Goal: Transaction & Acquisition: Purchase product/service

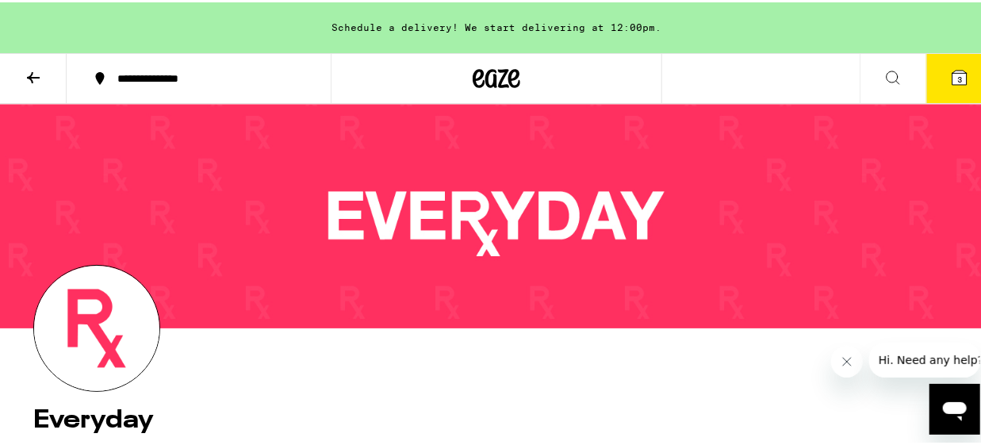
click at [28, 75] on icon at bounding box center [33, 75] width 19 height 19
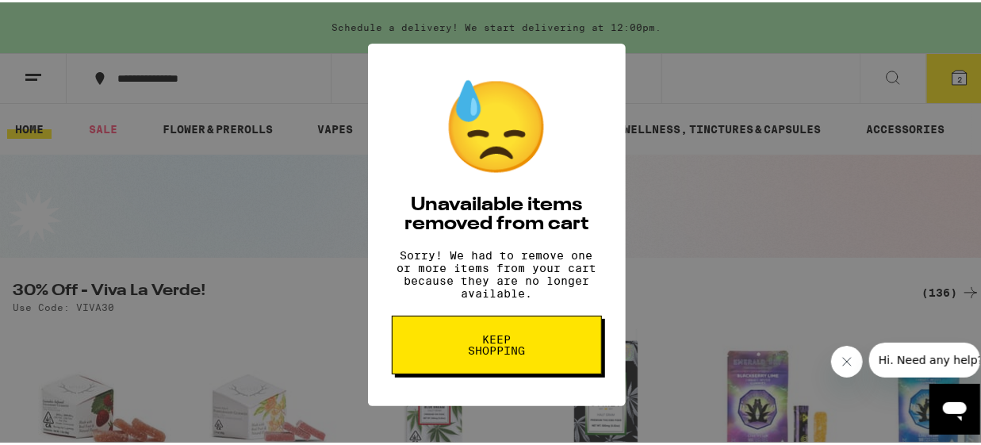
click at [510, 354] on span "Keep Shopping" at bounding box center [497, 343] width 82 height 22
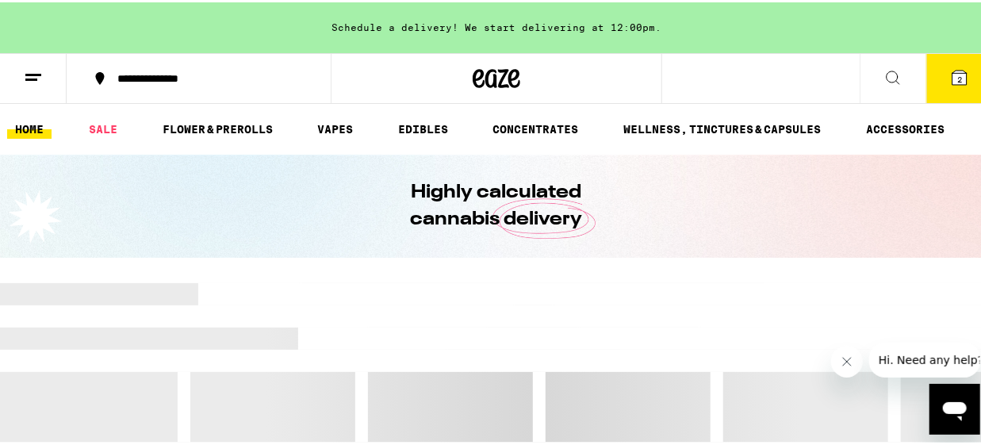
click at [954, 81] on icon at bounding box center [960, 75] width 14 height 14
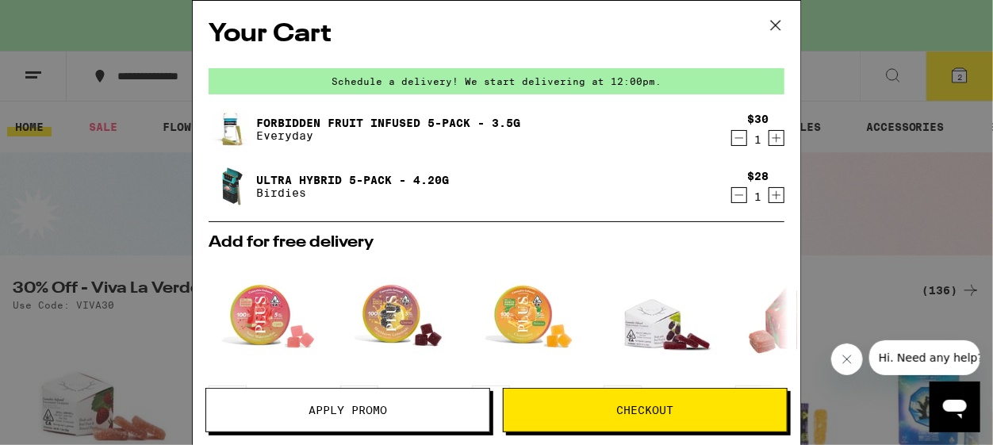
click at [732, 138] on icon "Decrement" at bounding box center [739, 137] width 14 height 19
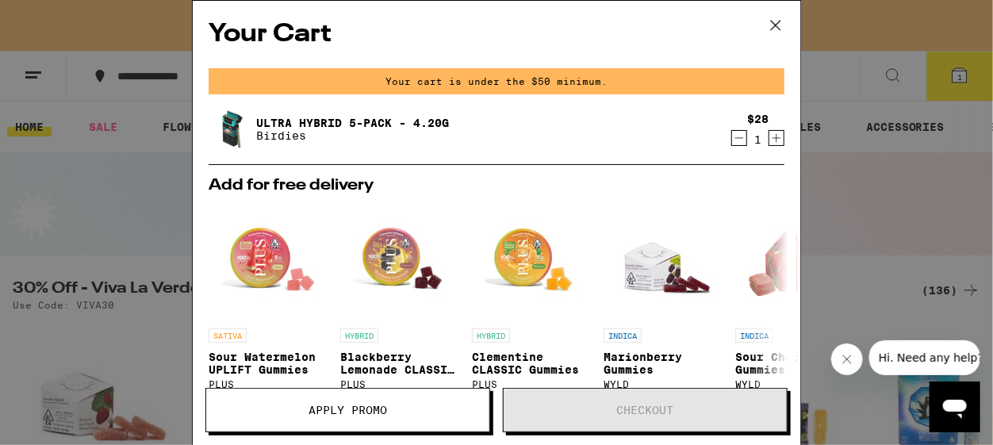
click at [732, 142] on icon "Decrement" at bounding box center [739, 137] width 14 height 19
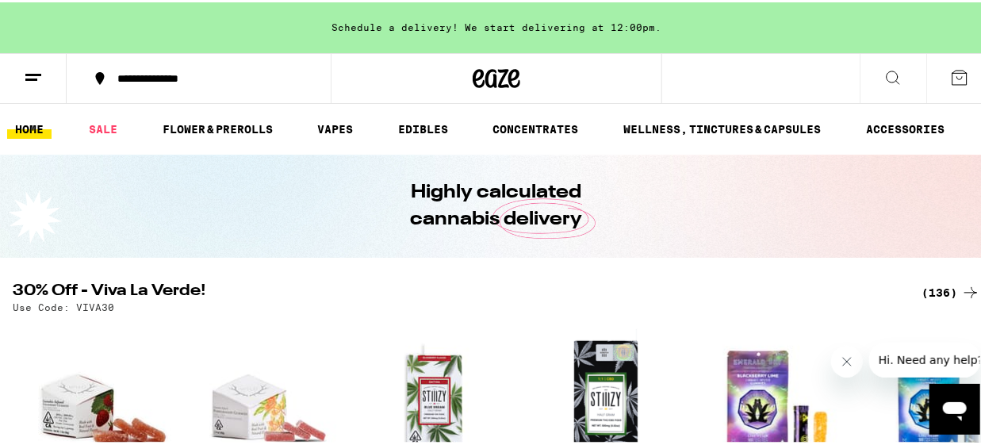
scroll to position [211, 0]
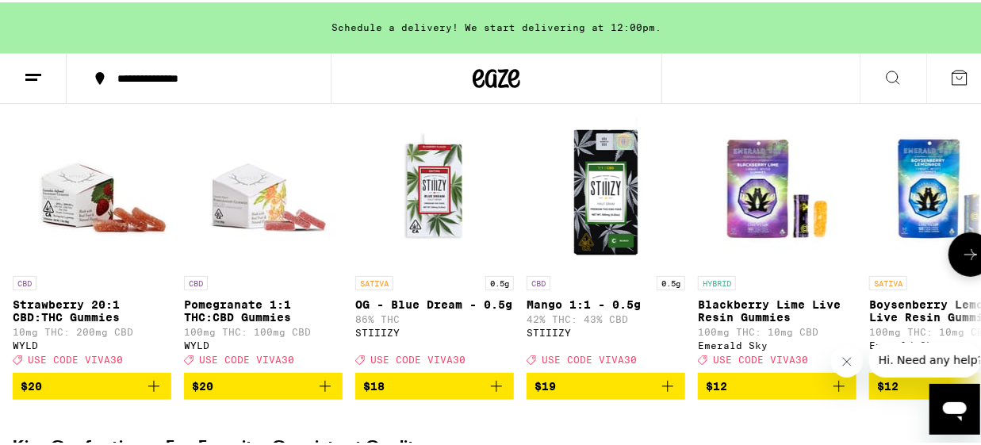
click at [965, 262] on icon at bounding box center [970, 252] width 19 height 19
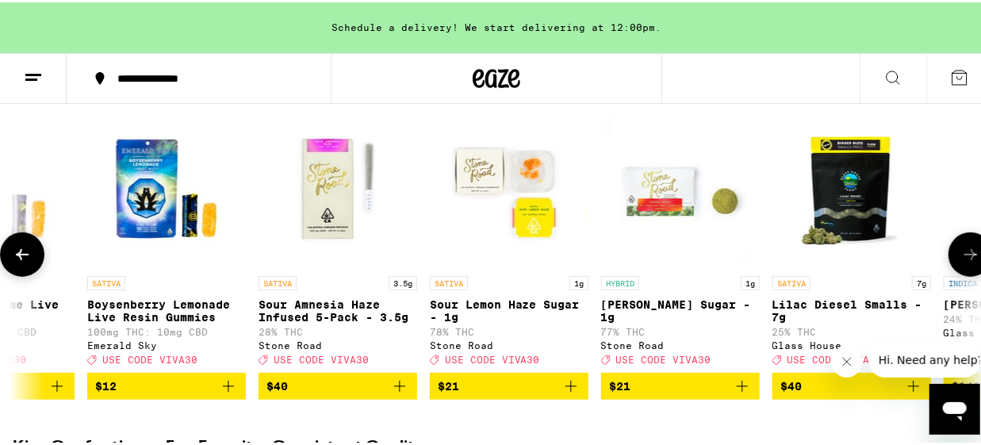
click at [966, 262] on icon at bounding box center [970, 252] width 19 height 19
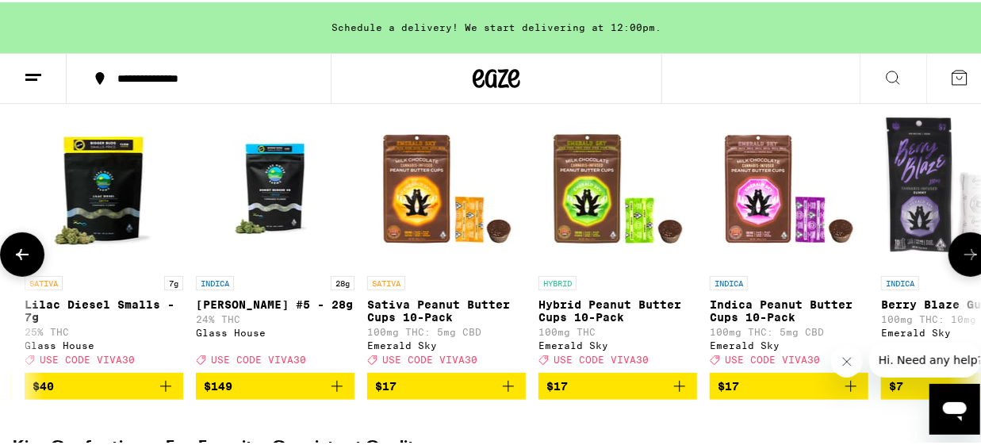
scroll to position [0, 1565]
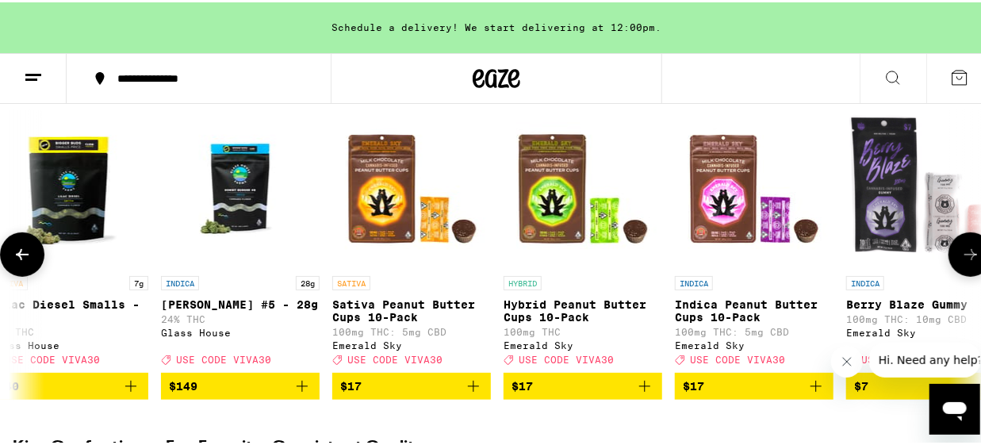
click at [966, 262] on icon at bounding box center [970, 252] width 19 height 19
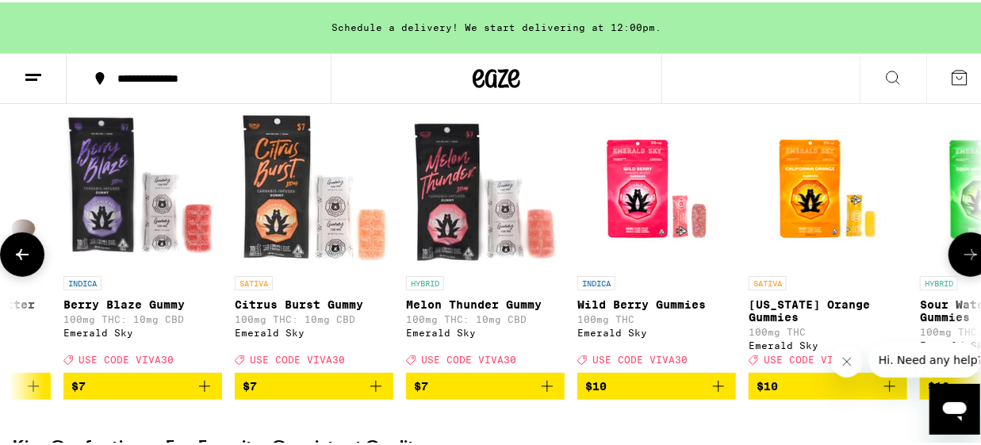
click at [966, 262] on icon at bounding box center [970, 252] width 19 height 19
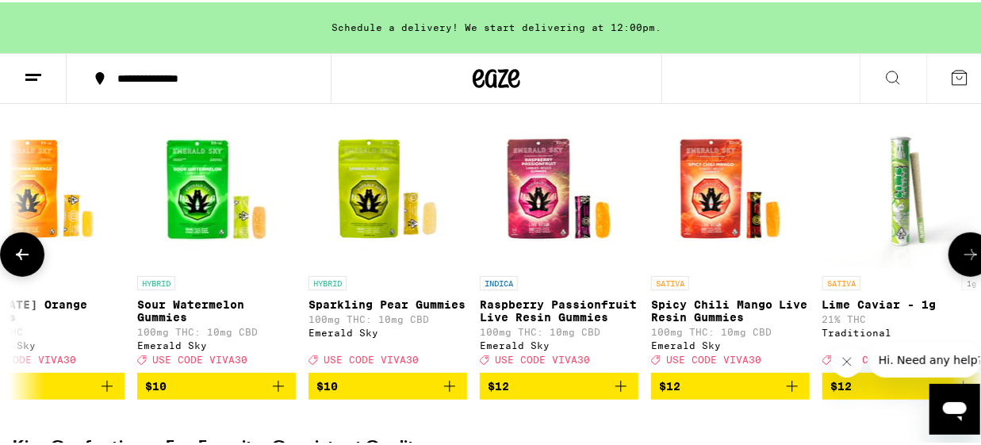
click at [966, 256] on icon at bounding box center [970, 252] width 19 height 19
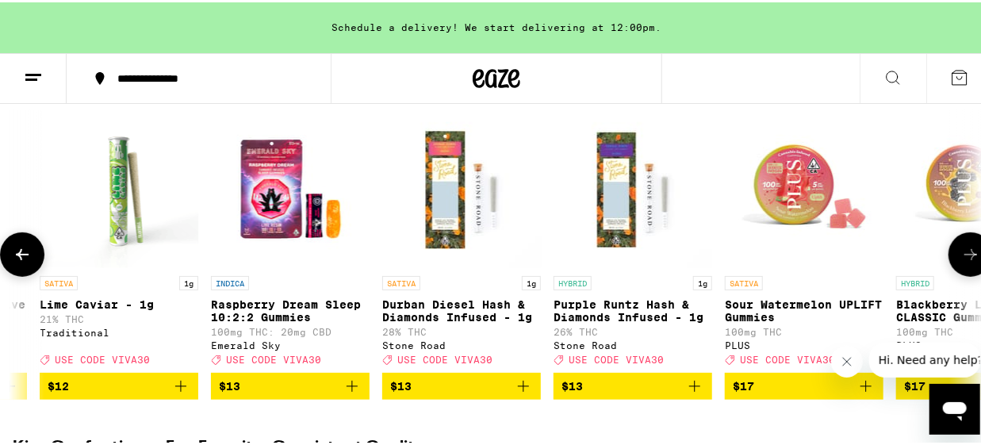
click at [966, 257] on icon at bounding box center [970, 252] width 19 height 19
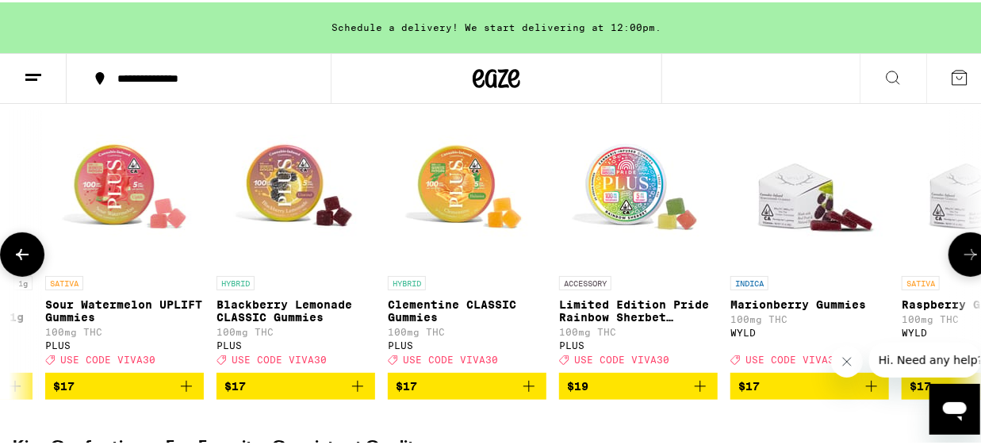
scroll to position [0, 4696]
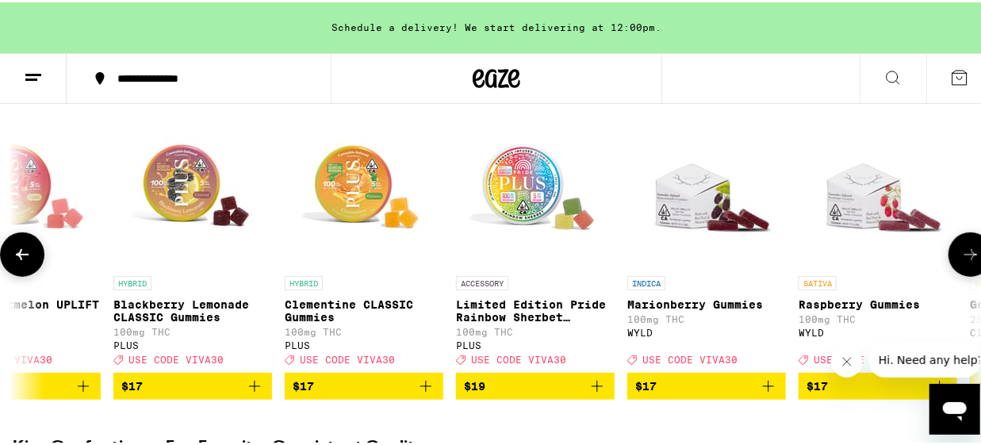
click at [966, 257] on icon at bounding box center [970, 252] width 19 height 19
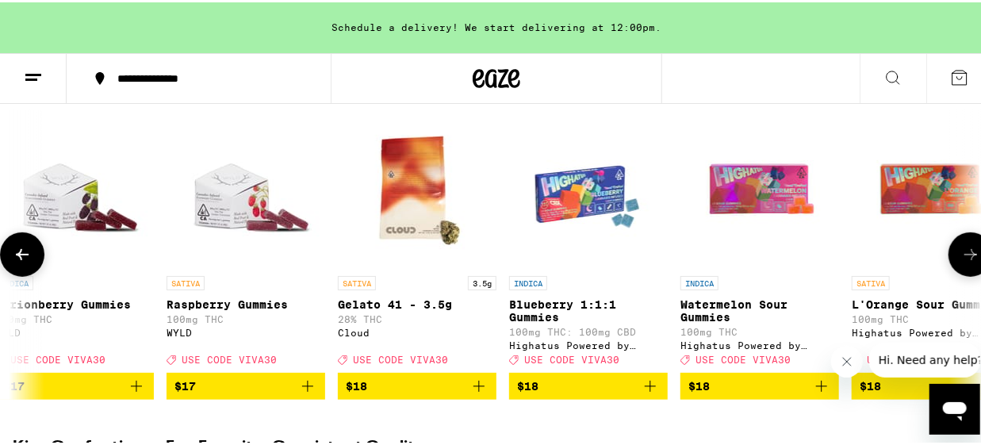
scroll to position [0, 5479]
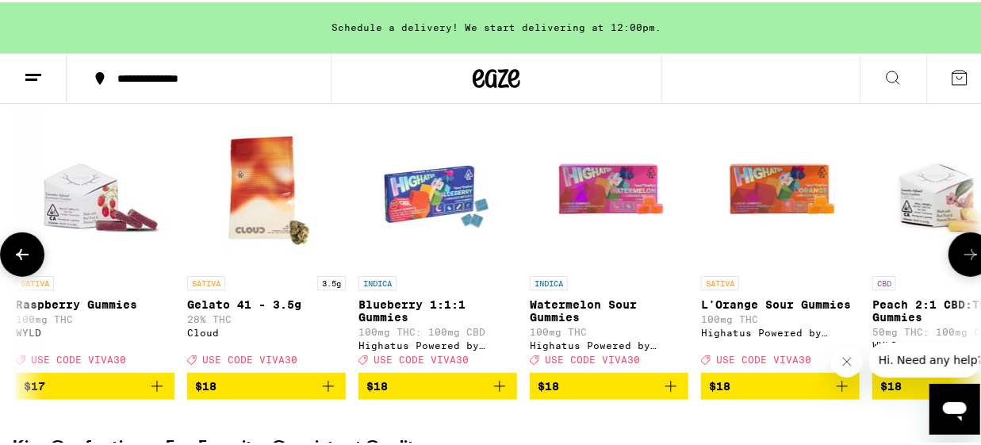
click at [966, 257] on icon at bounding box center [970, 252] width 19 height 19
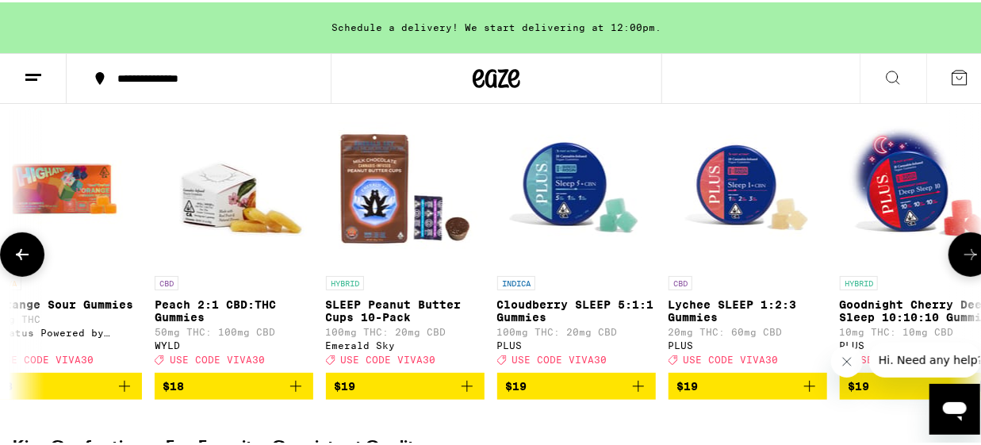
scroll to position [0, 6262]
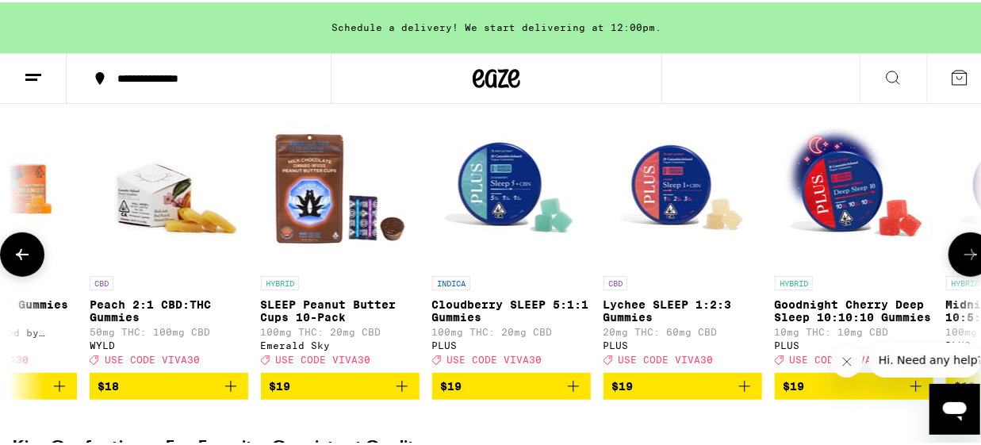
click at [966, 257] on icon at bounding box center [970, 252] width 19 height 19
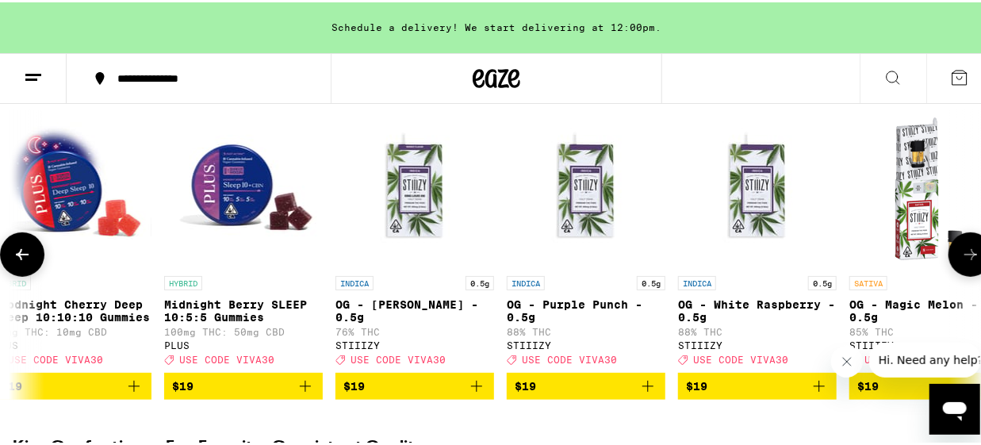
click at [966, 257] on icon at bounding box center [970, 252] width 19 height 19
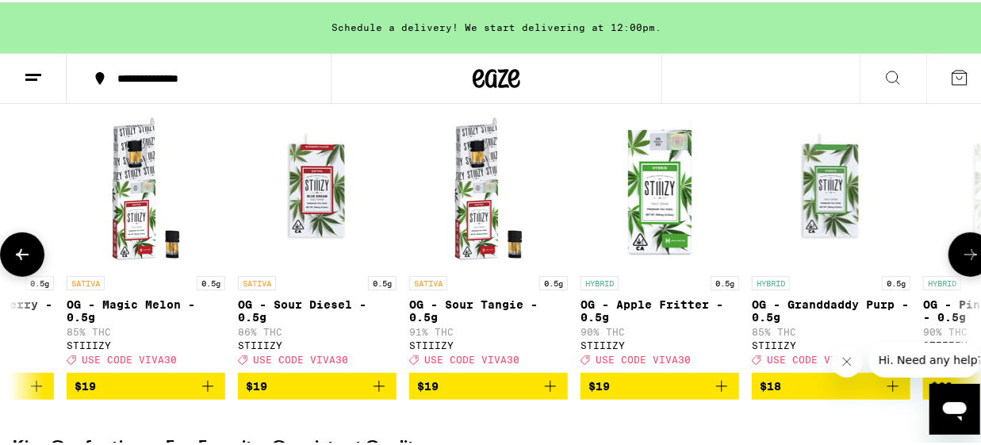
click at [966, 257] on icon at bounding box center [970, 252] width 19 height 19
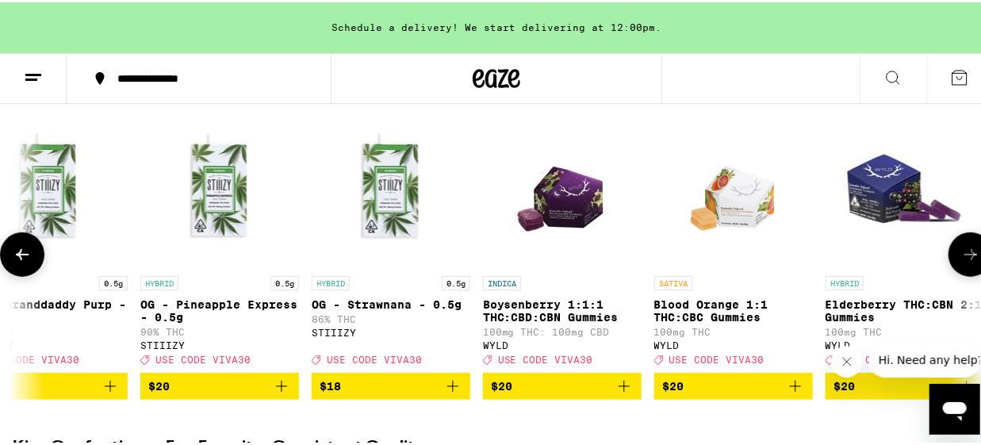
click at [966, 257] on icon at bounding box center [970, 252] width 19 height 19
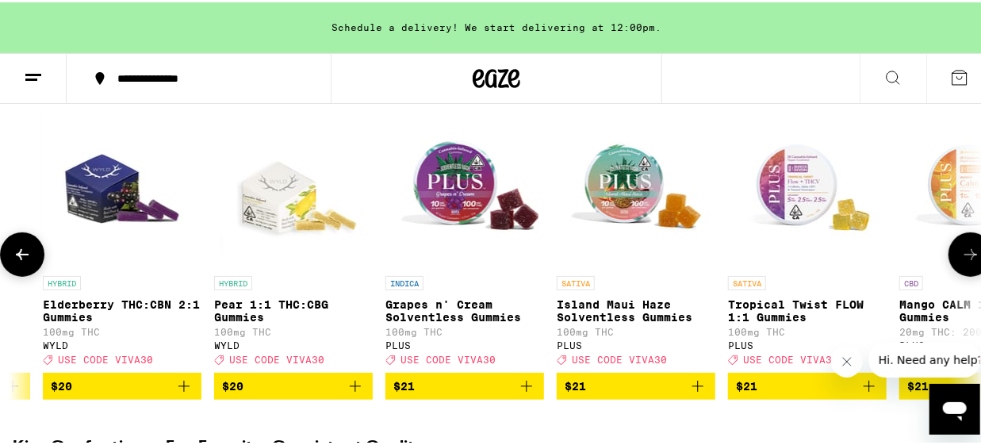
click at [966, 257] on icon at bounding box center [970, 252] width 19 height 19
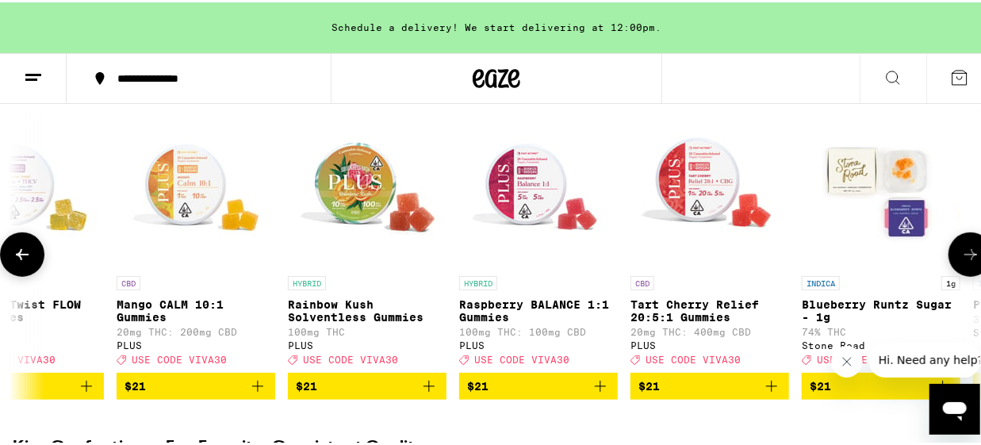
click at [966, 257] on icon at bounding box center [970, 252] width 19 height 19
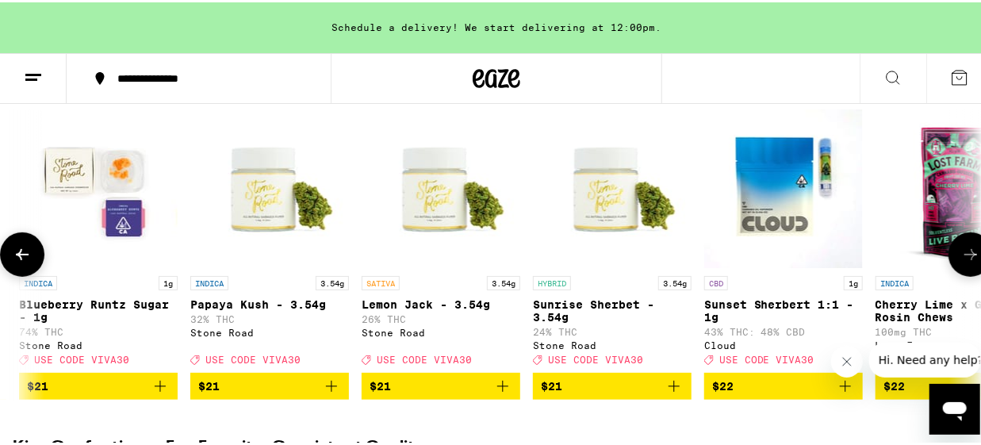
click at [966, 257] on icon at bounding box center [970, 252] width 19 height 19
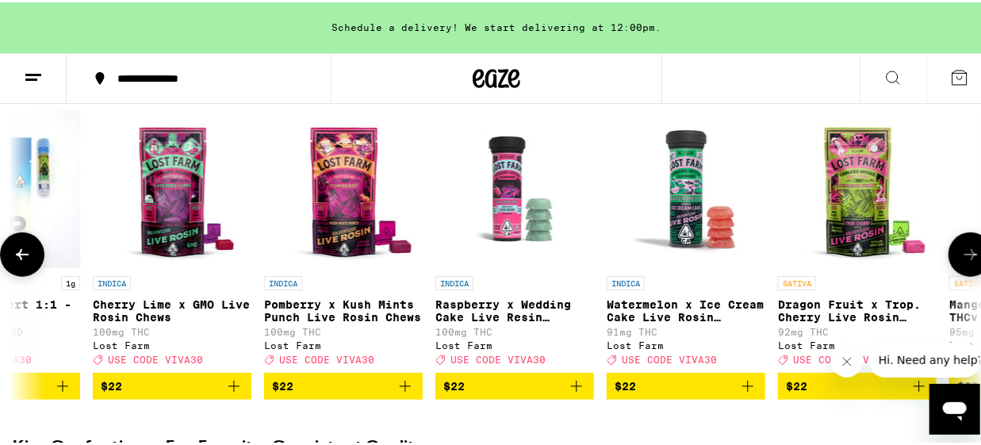
click at [966, 257] on icon at bounding box center [970, 252] width 19 height 19
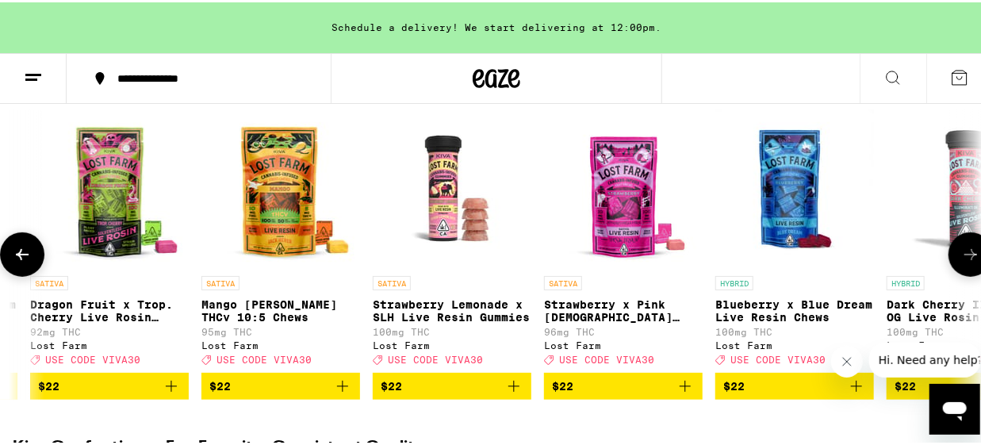
scroll to position [0, 12524]
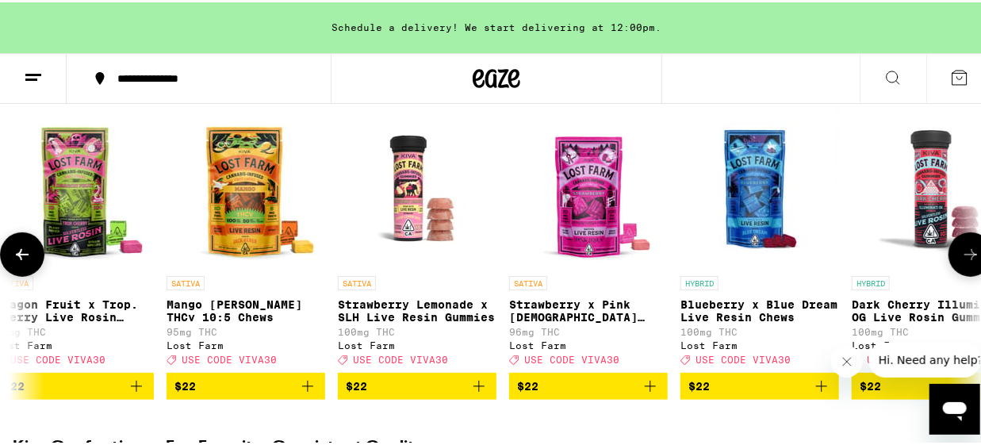
click at [966, 257] on icon at bounding box center [970, 252] width 19 height 19
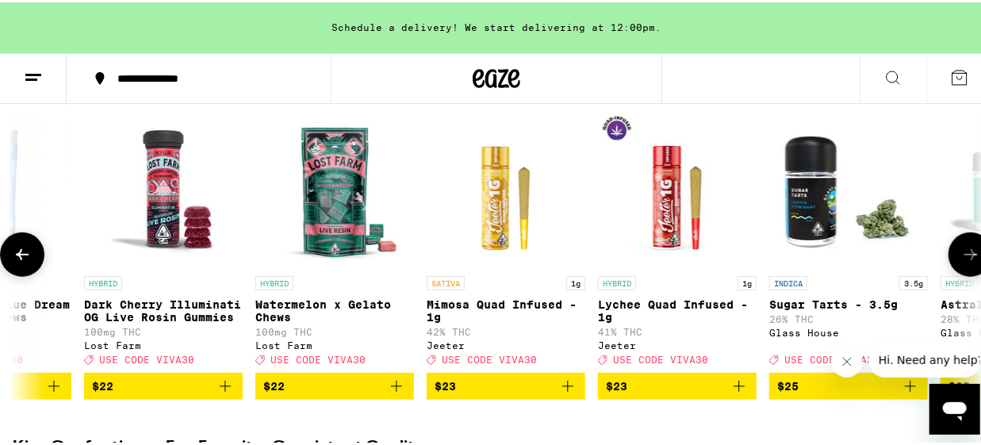
scroll to position [0, 13307]
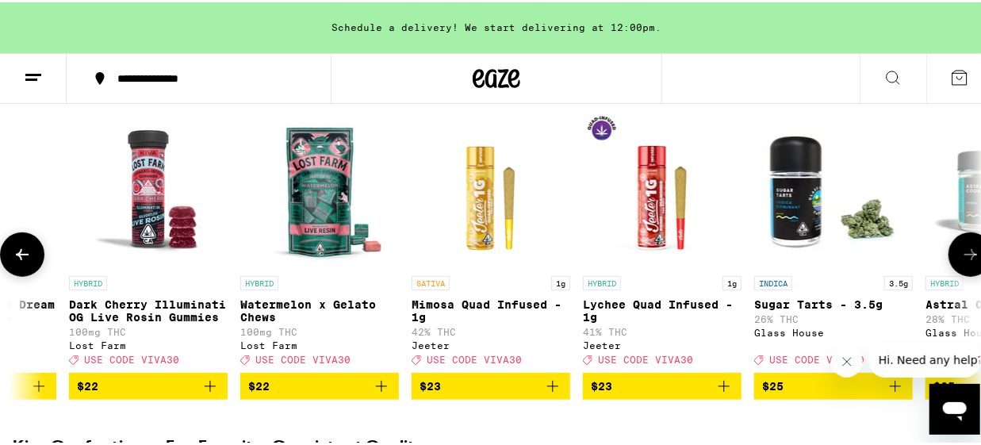
click at [966, 257] on icon at bounding box center [970, 252] width 19 height 19
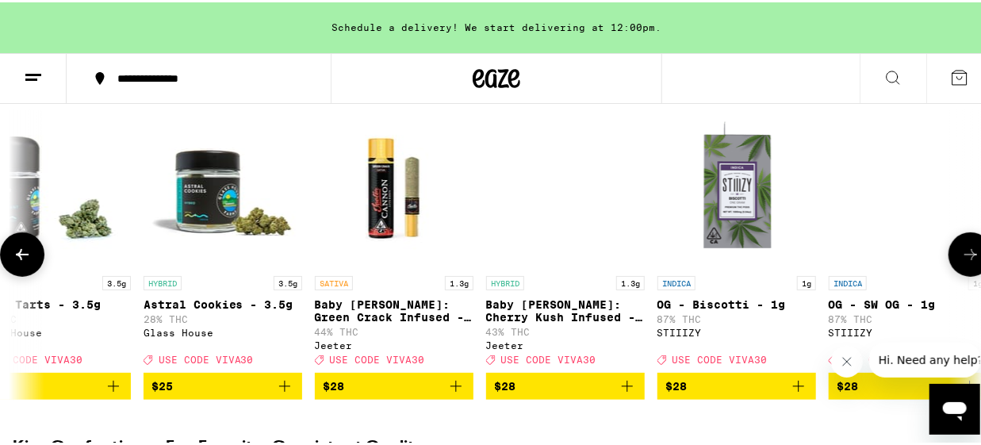
click at [966, 257] on icon at bounding box center [970, 252] width 19 height 19
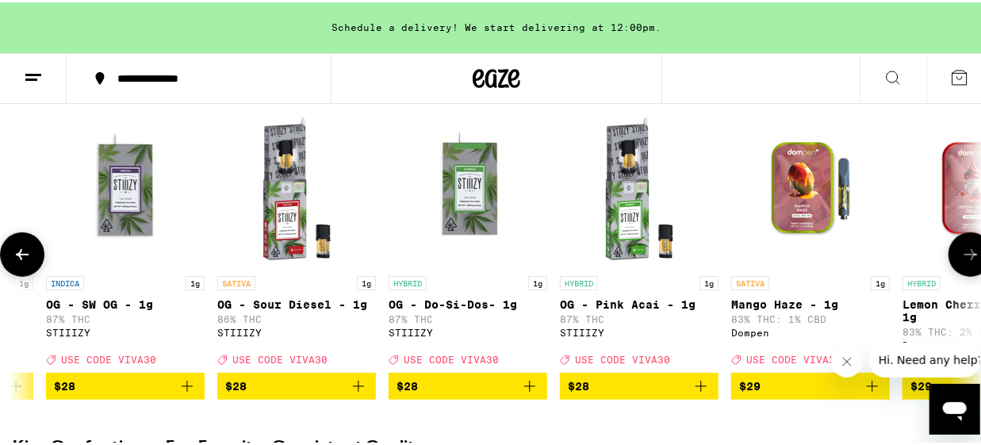
click at [966, 257] on icon at bounding box center [970, 252] width 19 height 19
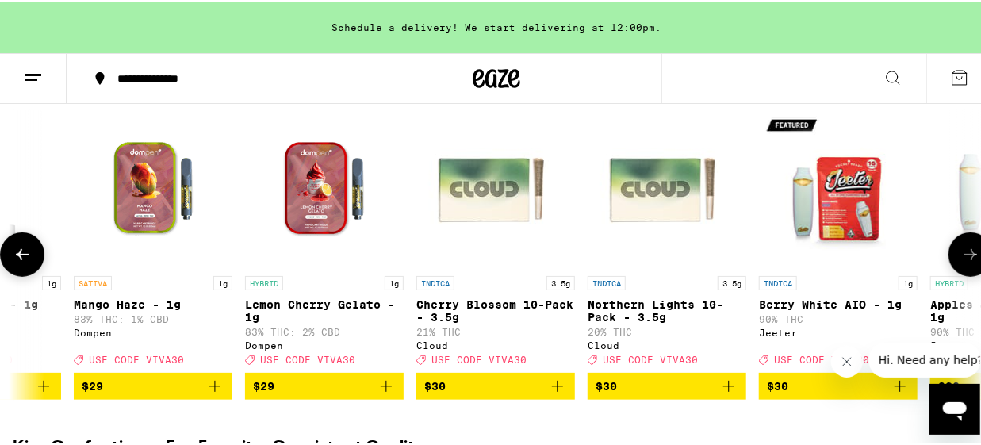
scroll to position [0, 15655]
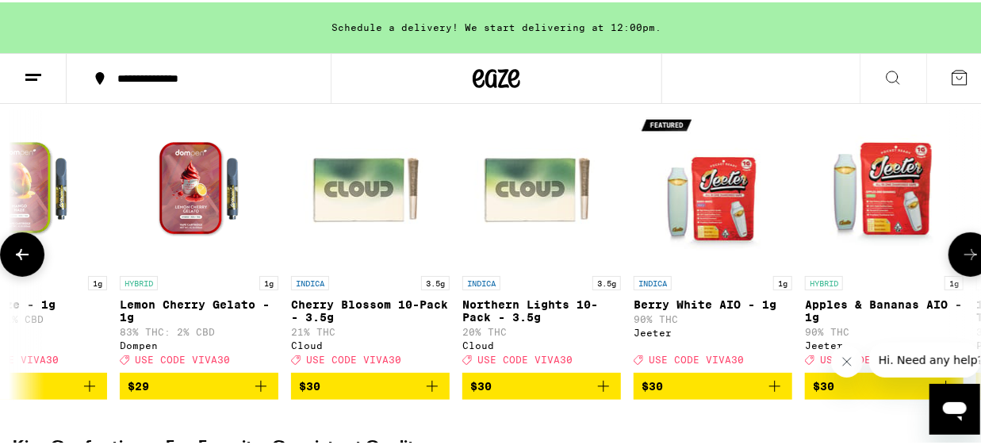
click at [966, 257] on icon at bounding box center [970, 252] width 19 height 19
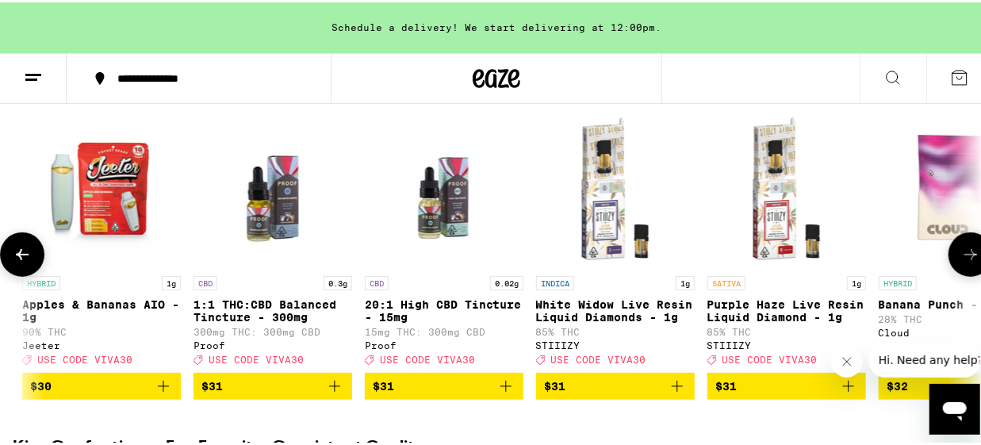
click at [966, 257] on icon at bounding box center [970, 252] width 19 height 19
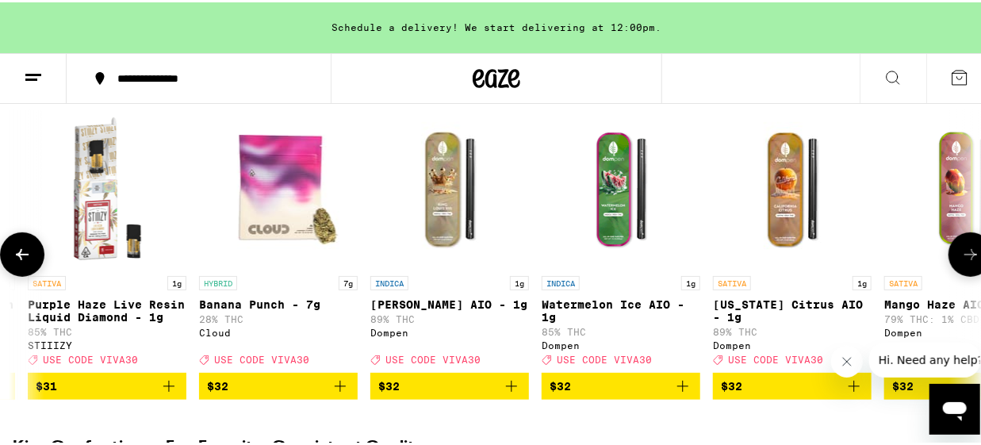
scroll to position [0, 17220]
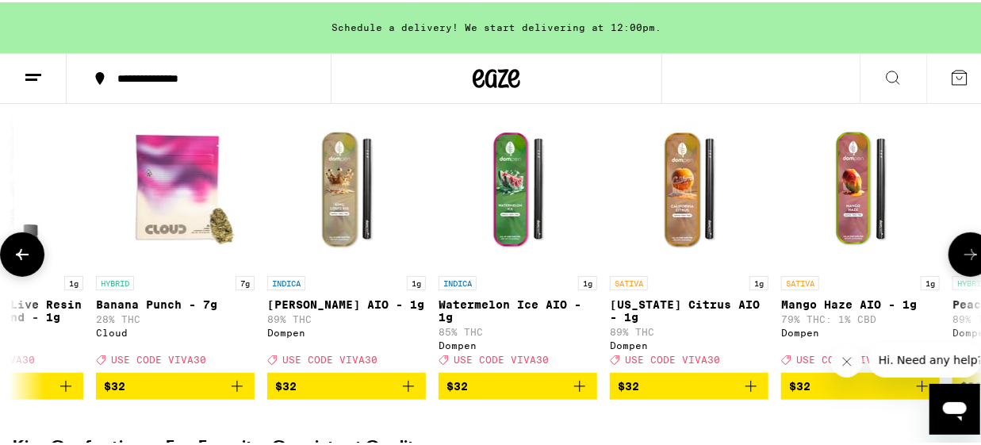
click at [966, 257] on icon at bounding box center [970, 252] width 19 height 19
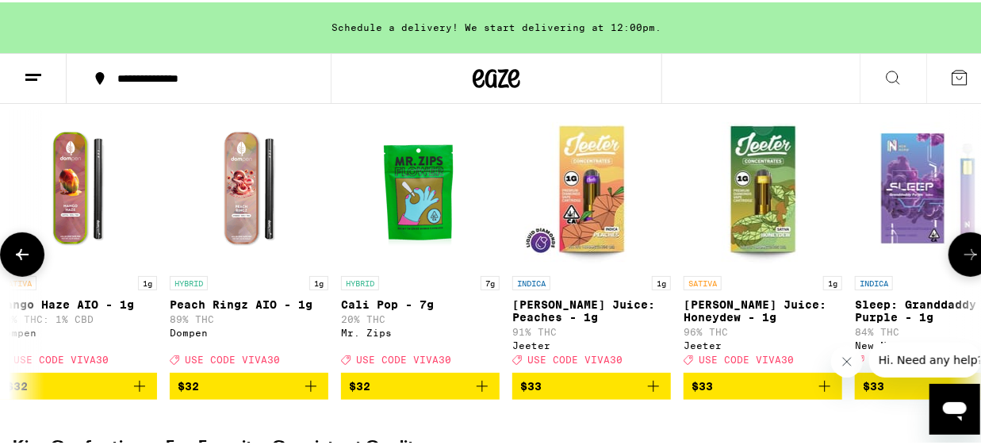
click at [966, 257] on icon at bounding box center [970, 252] width 19 height 19
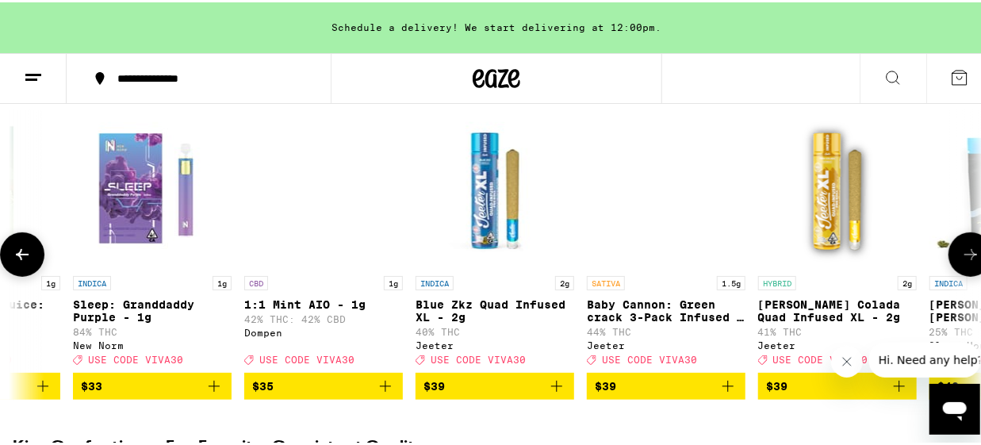
scroll to position [0, 18786]
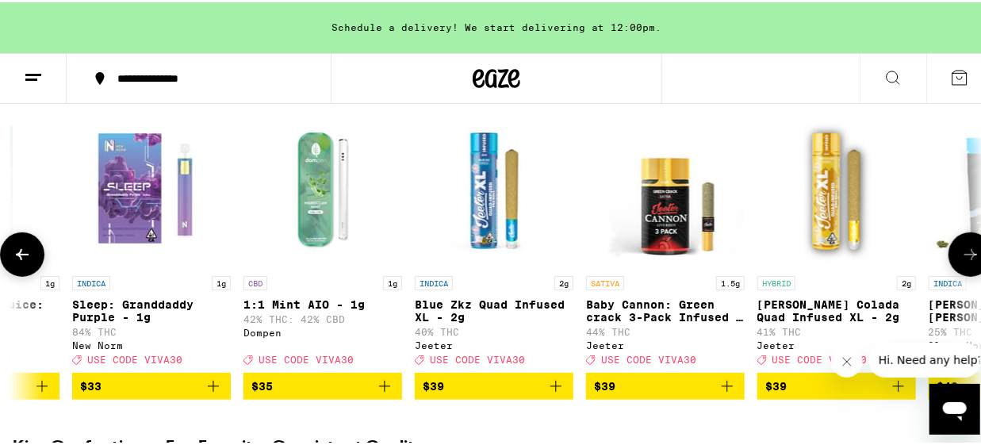
click at [966, 257] on icon at bounding box center [970, 252] width 19 height 19
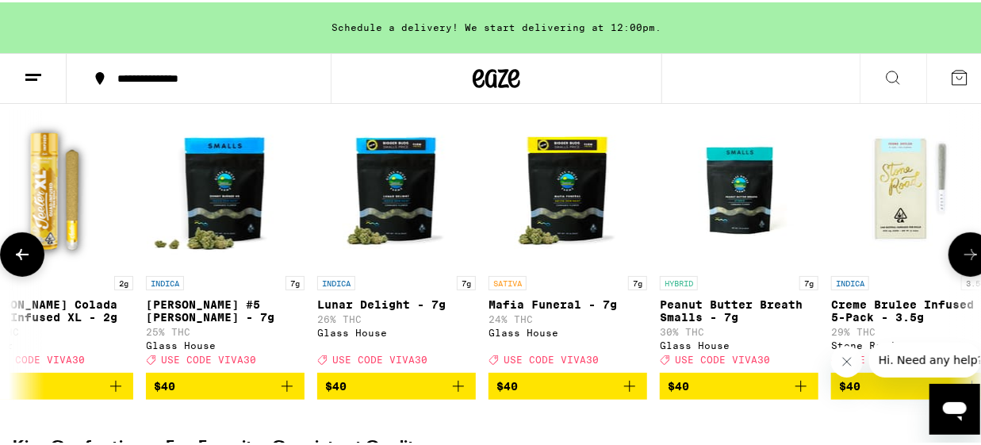
click at [966, 257] on icon at bounding box center [970, 252] width 19 height 19
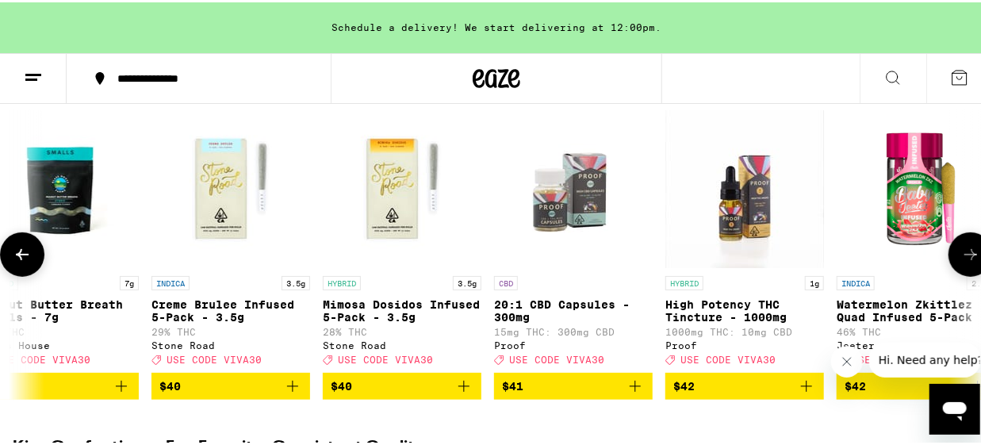
scroll to position [0, 20352]
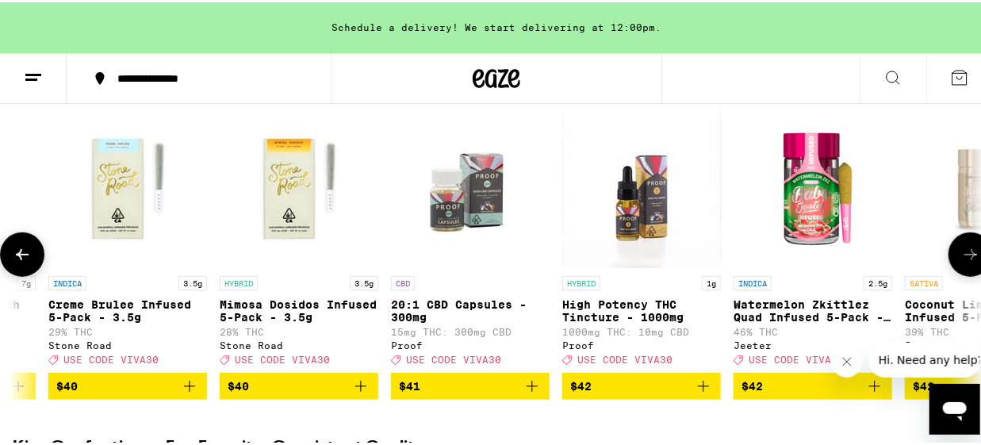
click at [964, 258] on icon at bounding box center [970, 252] width 13 height 11
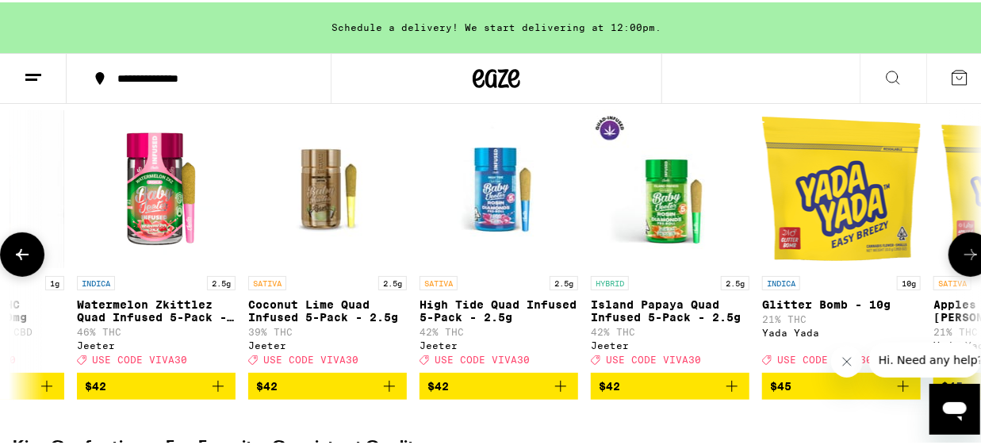
scroll to position [0, 21134]
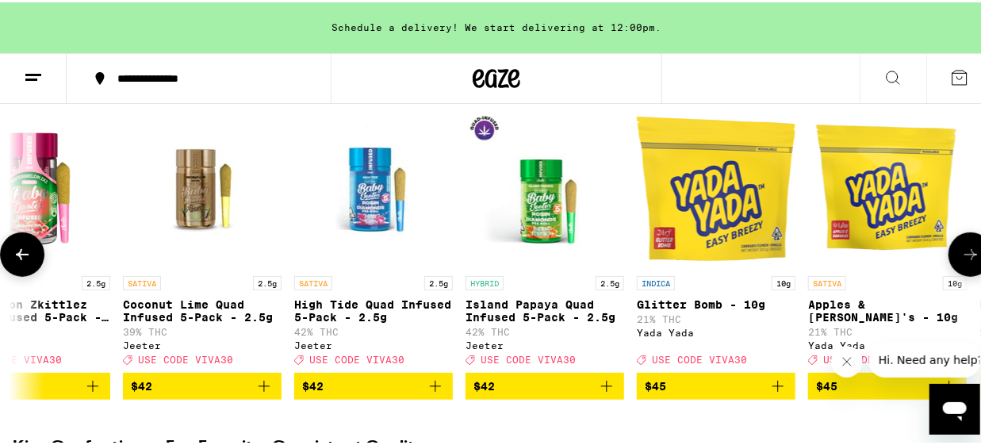
click at [964, 258] on icon at bounding box center [970, 252] width 13 height 11
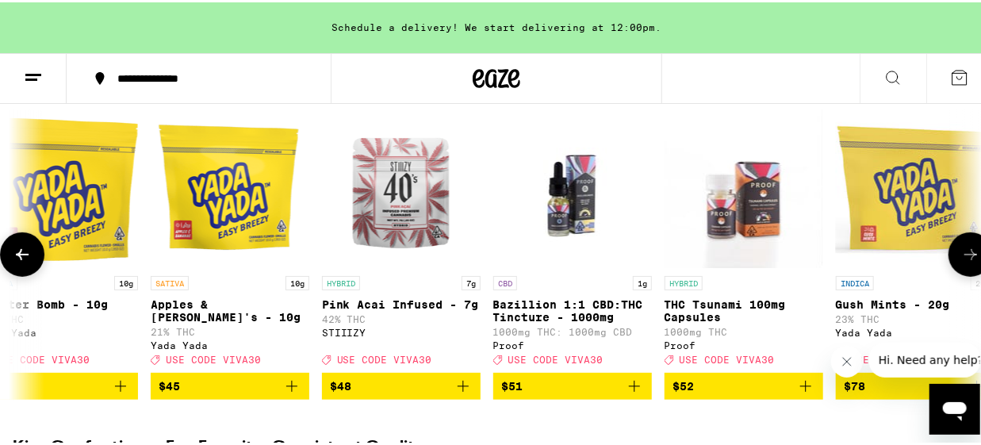
scroll to position [0, 21917]
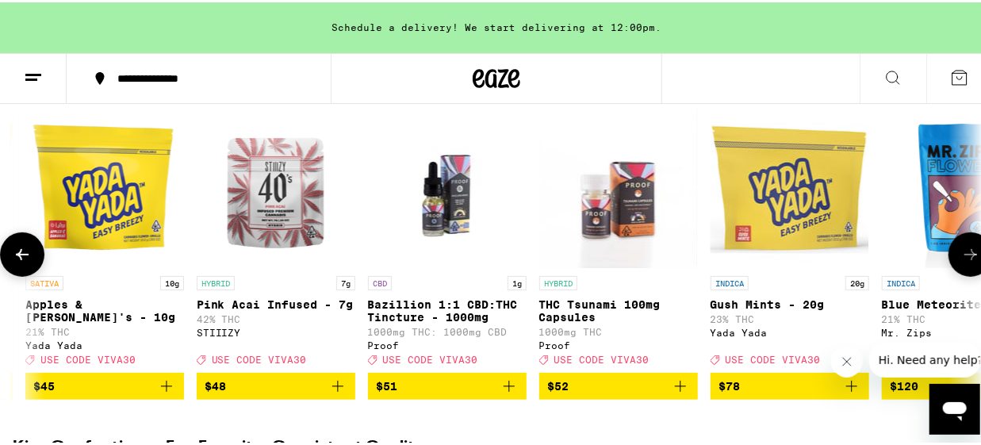
click at [964, 258] on icon at bounding box center [970, 252] width 13 height 11
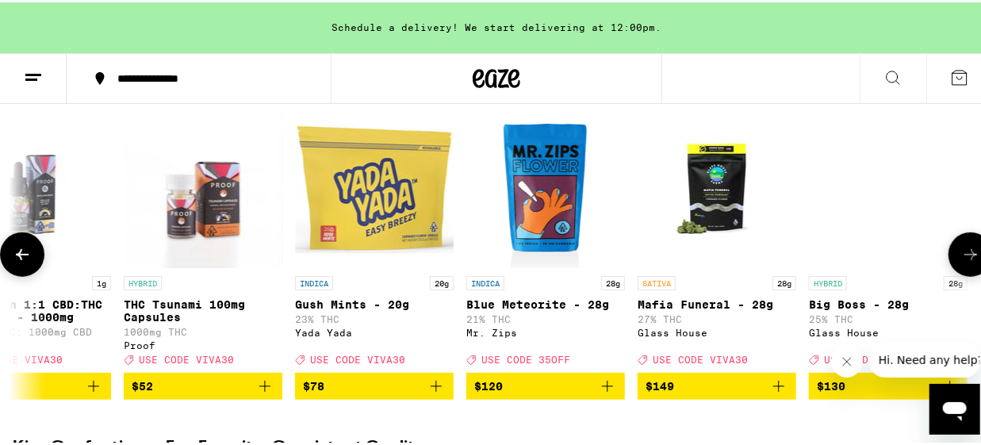
scroll to position [0, 22343]
